Goal: Register for event/course

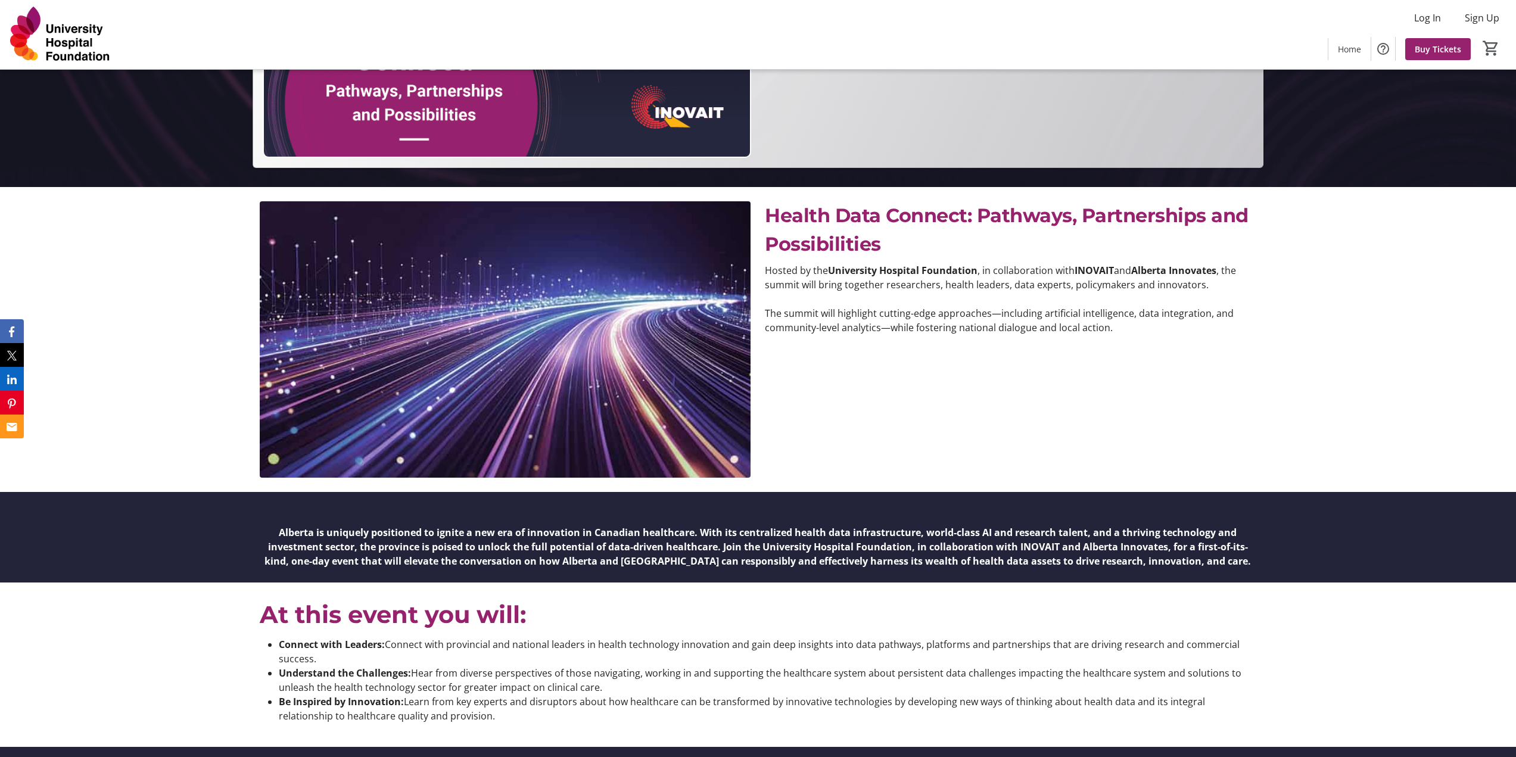
scroll to position [468, 0]
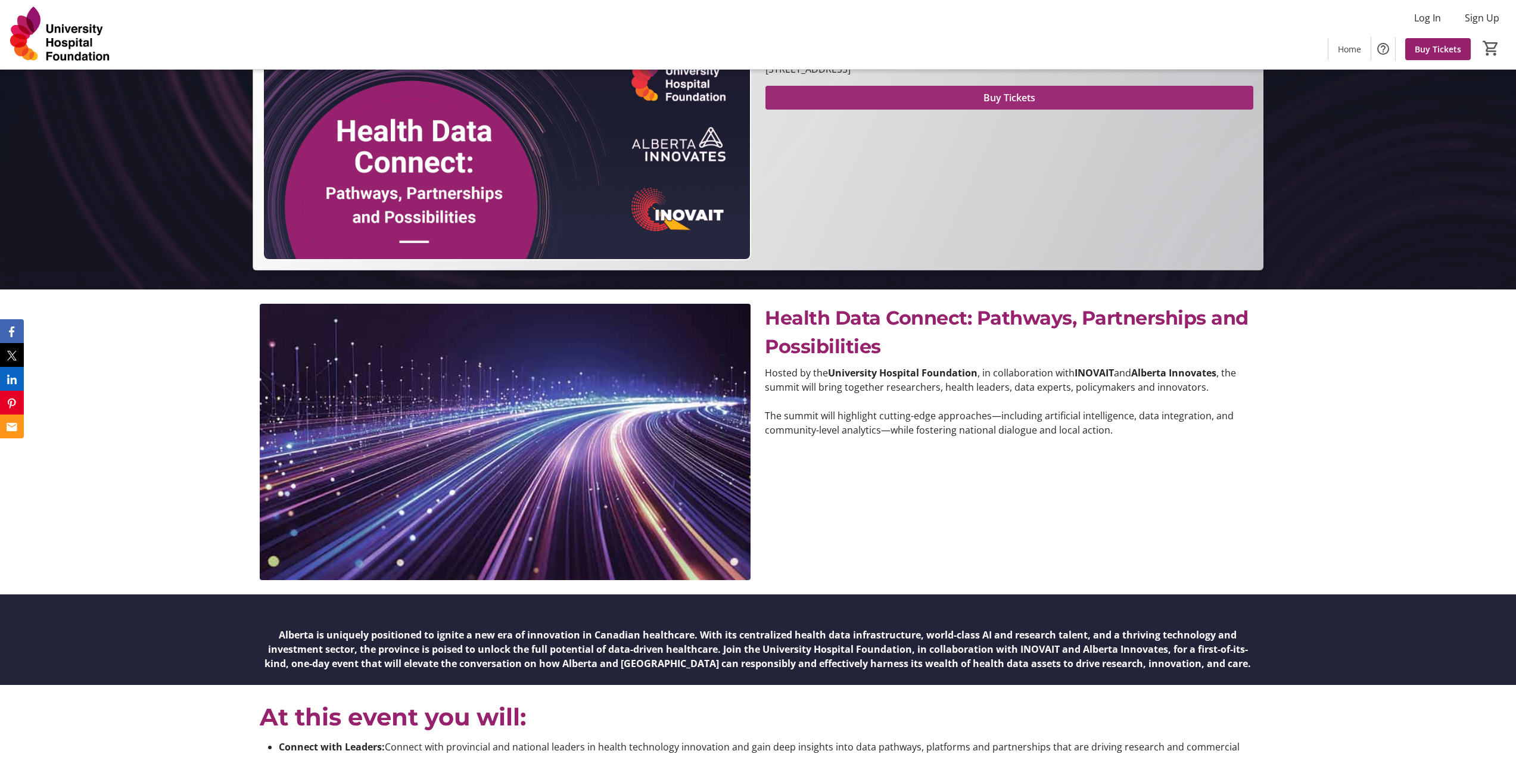
click at [881, 100] on span at bounding box center [1010, 97] width 488 height 29
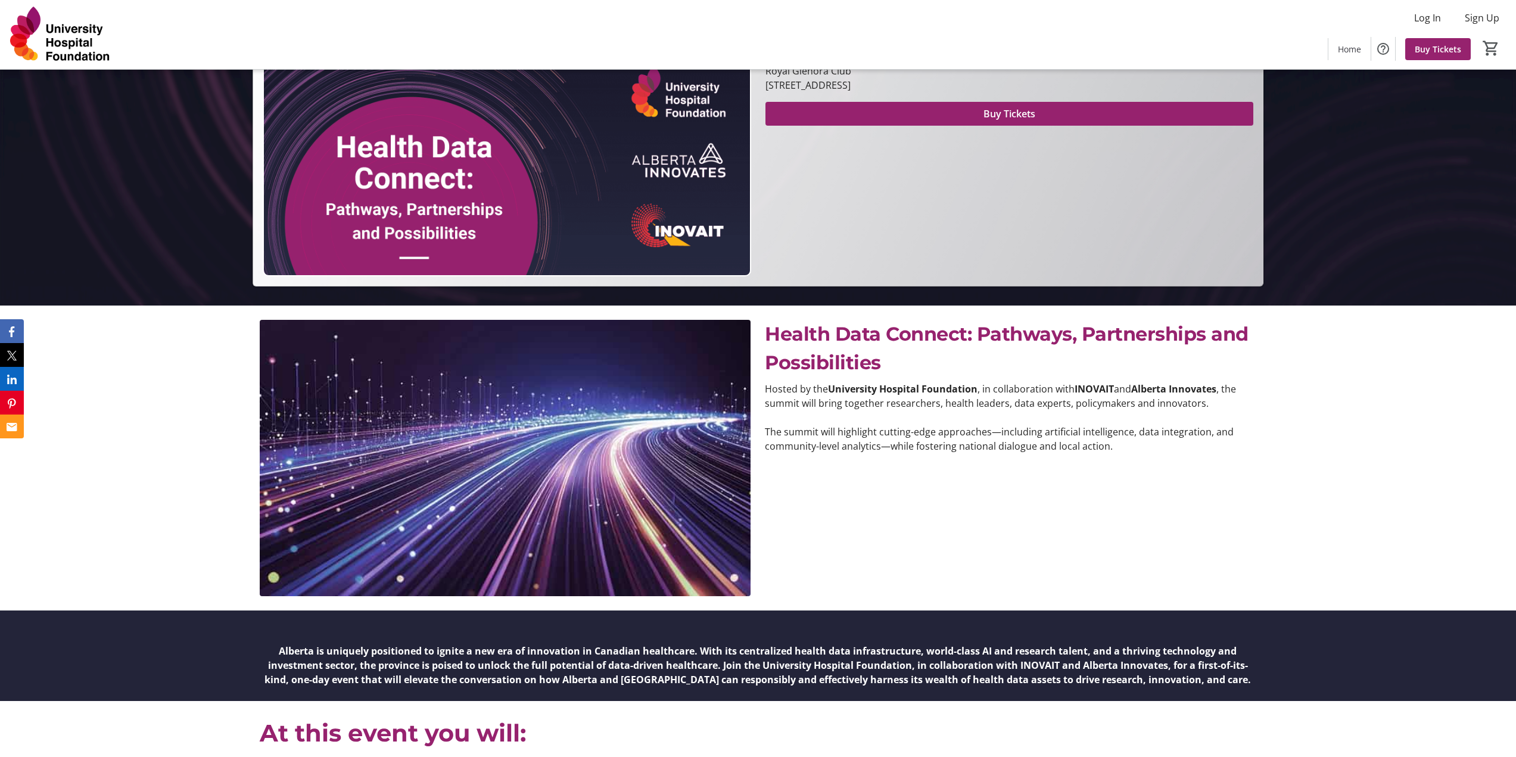
scroll to position [468, 0]
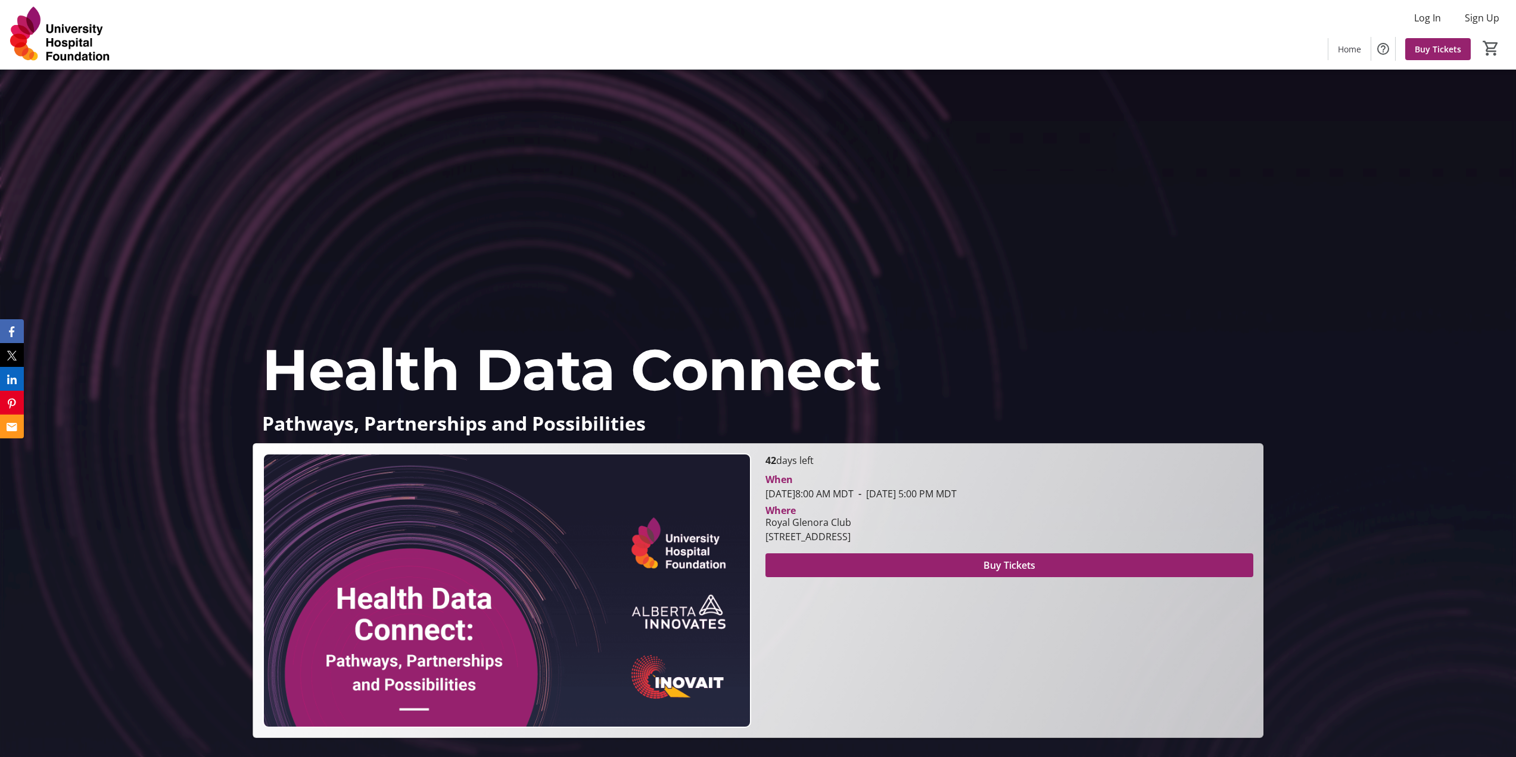
click at [1386, 284] on div "Health Data Connect Pathways, Partnerships and Possibilities Health Data Connec…" at bounding box center [758, 404] width 1516 height 668
